Goal: Information Seeking & Learning: Learn about a topic

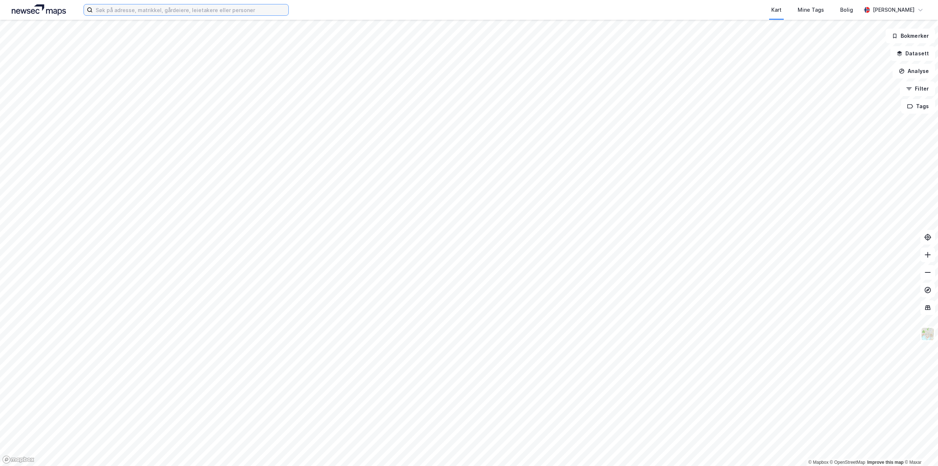
click at [107, 11] on input at bounding box center [191, 9] width 196 height 11
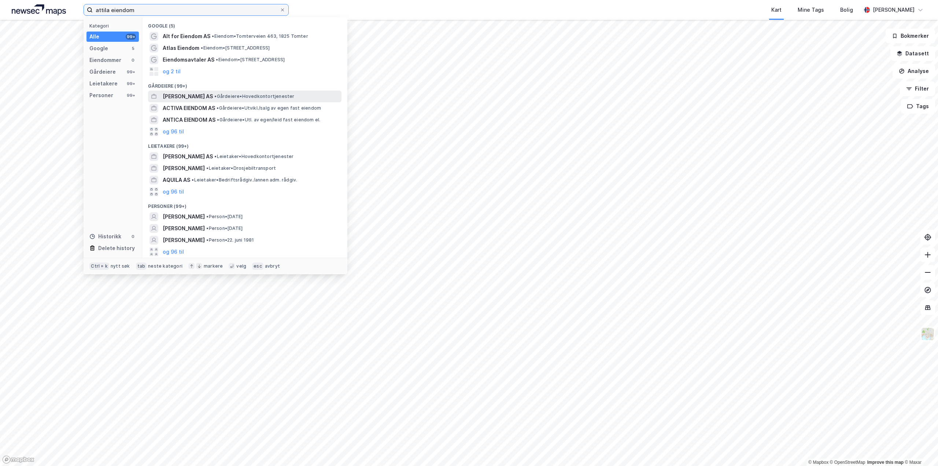
type input "attila eiendom"
click at [178, 95] on span "[PERSON_NAME] AS" at bounding box center [188, 96] width 50 height 9
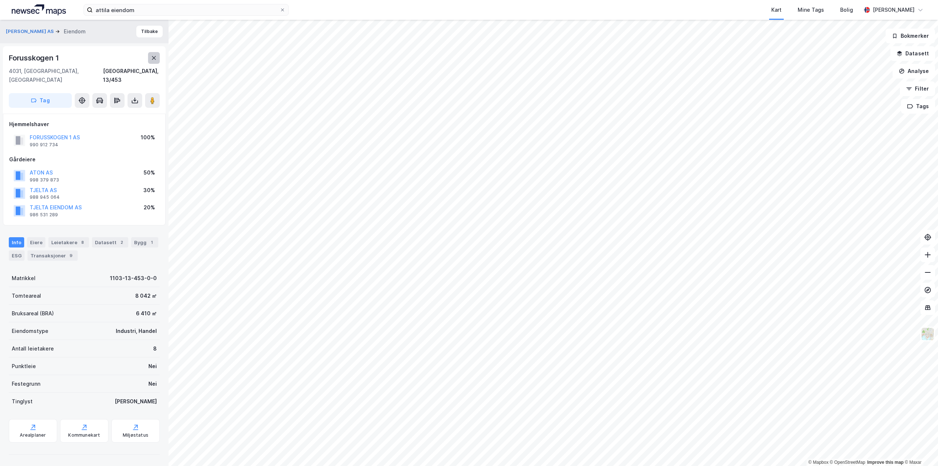
click at [157, 56] on button at bounding box center [154, 58] width 12 height 12
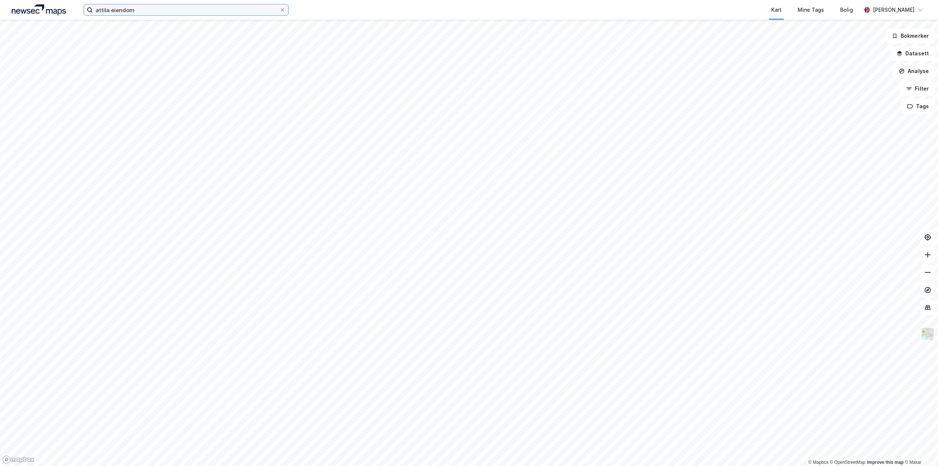
click at [150, 10] on input "attila eiendom" at bounding box center [186, 9] width 187 height 11
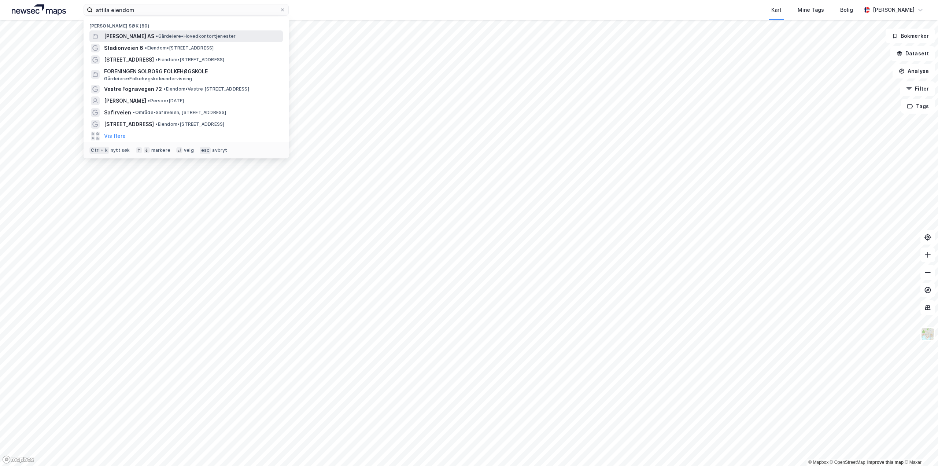
click at [129, 36] on span "[PERSON_NAME] AS" at bounding box center [129, 36] width 50 height 9
